Goal: Task Accomplishment & Management: Complete application form

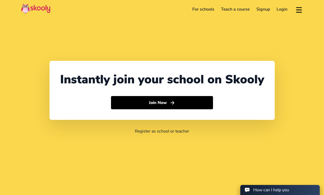
select select "971"
select select "United Arab Emirates"
select select "Asia/Dubai"
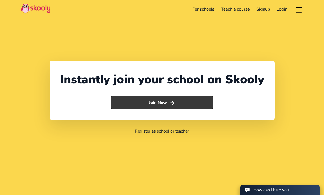
click at [171, 103] on icon "Arrow Forward" at bounding box center [173, 103] width 6 height 6
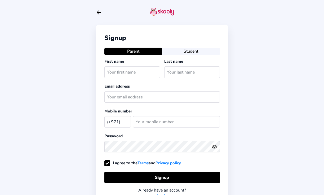
select select "AE"
click at [185, 53] on button "Student" at bounding box center [191, 51] width 58 height 7
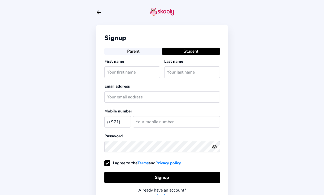
click at [130, 78] on div "First name" at bounding box center [133, 69] width 58 height 21
click at [133, 72] on input "text" at bounding box center [132, 71] width 56 height 11
type input "[PERSON_NAME]"
click at [190, 74] on input "text" at bounding box center [192, 71] width 56 height 11
type input "lister"
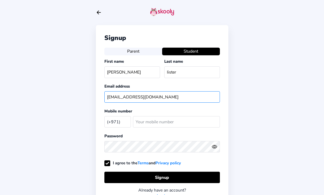
type input "[EMAIL_ADDRESS][DOMAIN_NAME]"
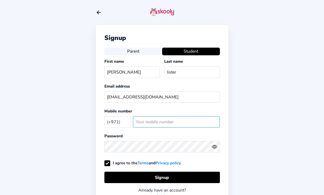
click at [189, 121] on input "number" at bounding box center [176, 121] width 87 height 11
type input "501095344"
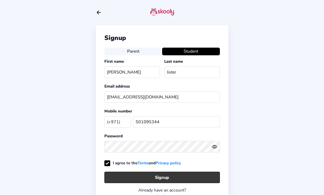
click at [150, 176] on button "Signup" at bounding box center [161, 177] width 115 height 11
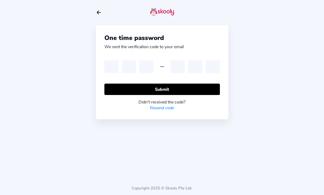
click at [162, 109] on link "Resend code" at bounding box center [162, 108] width 24 height 6
click at [100, 11] on icon "Arrow Back" at bounding box center [99, 13] width 6 height 6
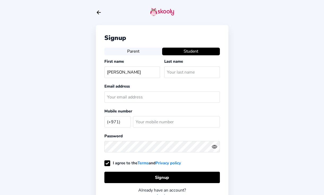
select select "AE"
type input "[PERSON_NAME]"
click at [183, 69] on input "text" at bounding box center [192, 71] width 56 height 11
type input "lister"
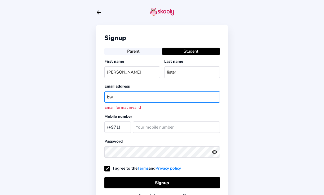
type input "b"
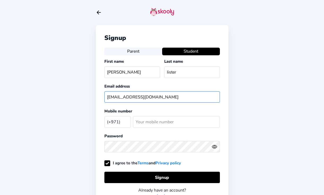
click at [128, 97] on input "BWAD0000051@bloomworldacademy.ae" at bounding box center [161, 96] width 115 height 11
type input "BWAD000051@bloomworldacademy.ae"
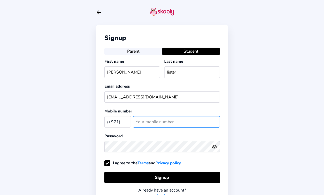
click at [155, 125] on input "number" at bounding box center [176, 121] width 87 height 11
type input "50"
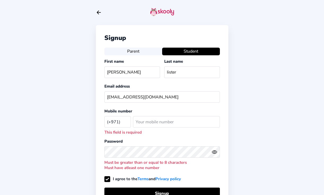
click at [214, 154] on icon "eye outline" at bounding box center [214, 152] width 5 height 3
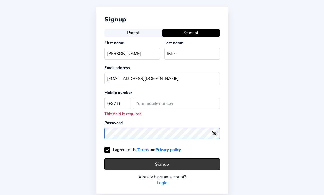
scroll to position [19, 0]
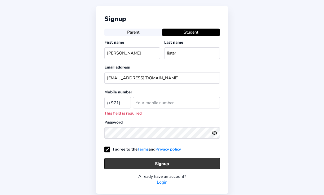
click at [176, 163] on button "Signup" at bounding box center [161, 163] width 115 height 11
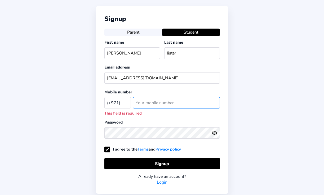
click at [171, 102] on input "number" at bounding box center [176, 102] width 87 height 11
click at [136, 103] on input "number" at bounding box center [176, 102] width 87 height 11
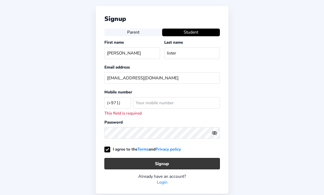
click at [162, 160] on button "Signup" at bounding box center [161, 163] width 115 height 11
click at [167, 161] on button "Signup" at bounding box center [161, 163] width 115 height 11
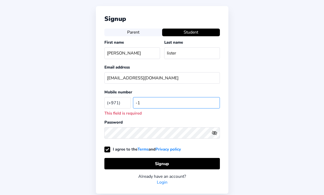
click at [215, 104] on input "-1" at bounding box center [176, 102] width 87 height 11
click at [214, 101] on input "0" at bounding box center [176, 102] width 87 height 11
type input "1"
click at [214, 101] on input "1" at bounding box center [176, 102] width 87 height 11
click at [174, 118] on div "Signup Parent Student First name olivia Last name lister Email address BWAD0000…" at bounding box center [162, 100] width 132 height 188
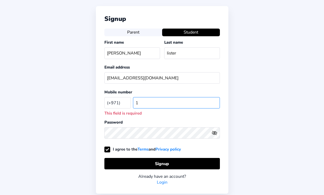
click at [204, 104] on input "1" at bounding box center [176, 102] width 87 height 11
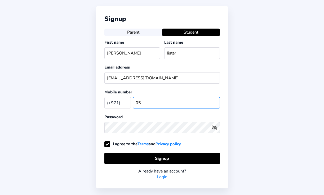
type input "050"
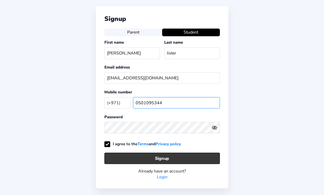
type input "0501095344"
click at [138, 159] on button "Signup" at bounding box center [161, 158] width 115 height 11
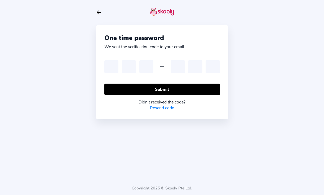
click at [158, 106] on link "Resend code" at bounding box center [162, 108] width 24 height 6
click at [166, 109] on link "Resend code" at bounding box center [162, 108] width 24 height 6
